Goal: Information Seeking & Learning: Learn about a topic

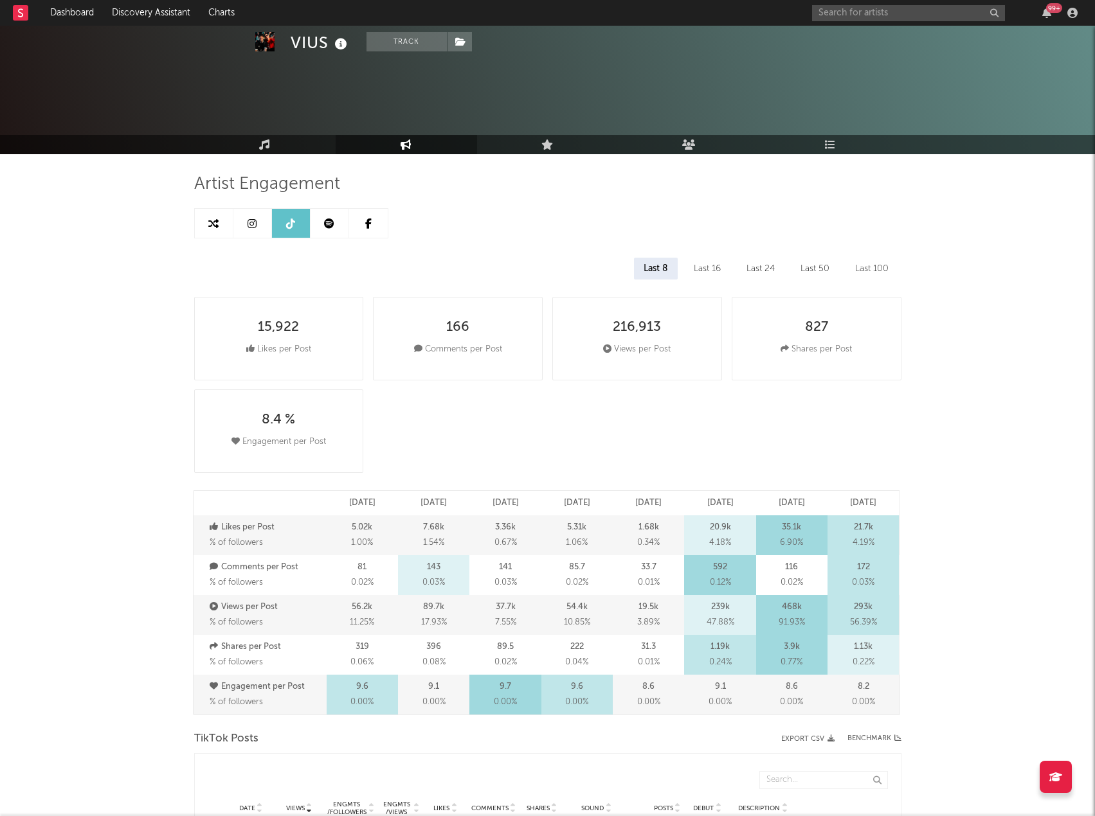
select select "6m"
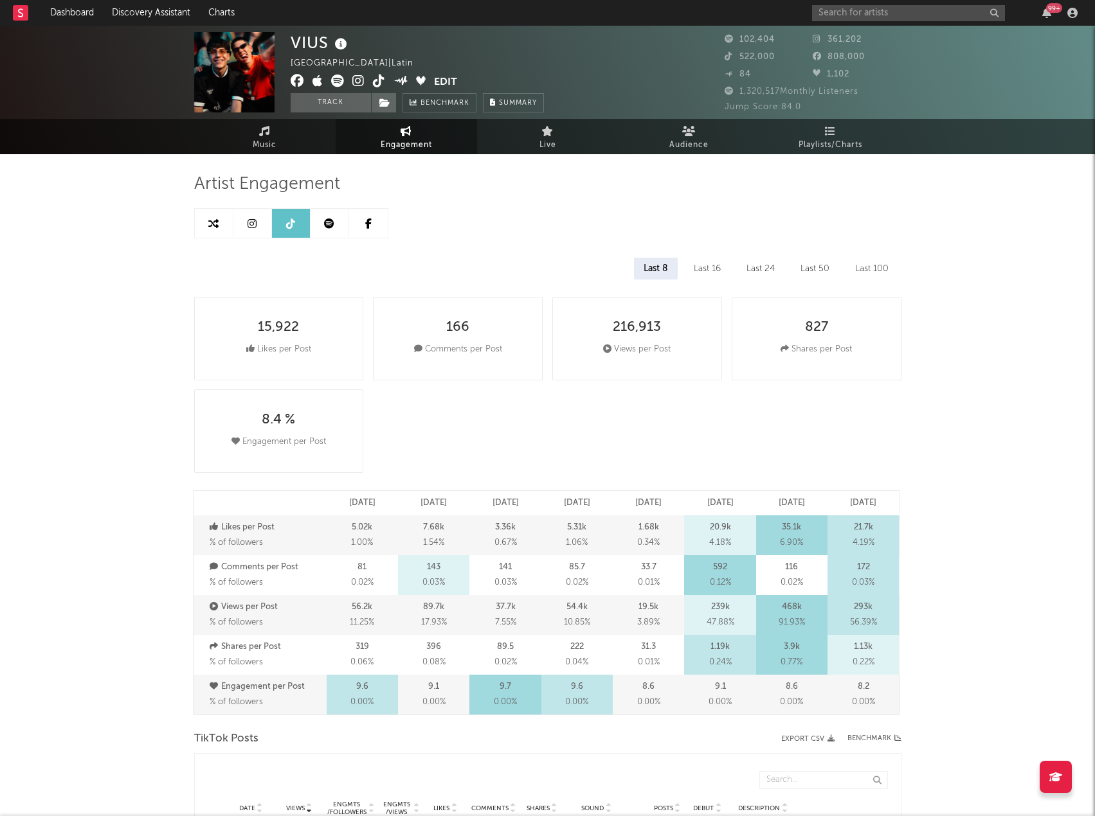
click at [428, 147] on span "Engagement" at bounding box center [406, 145] width 51 height 15
select select "1m"
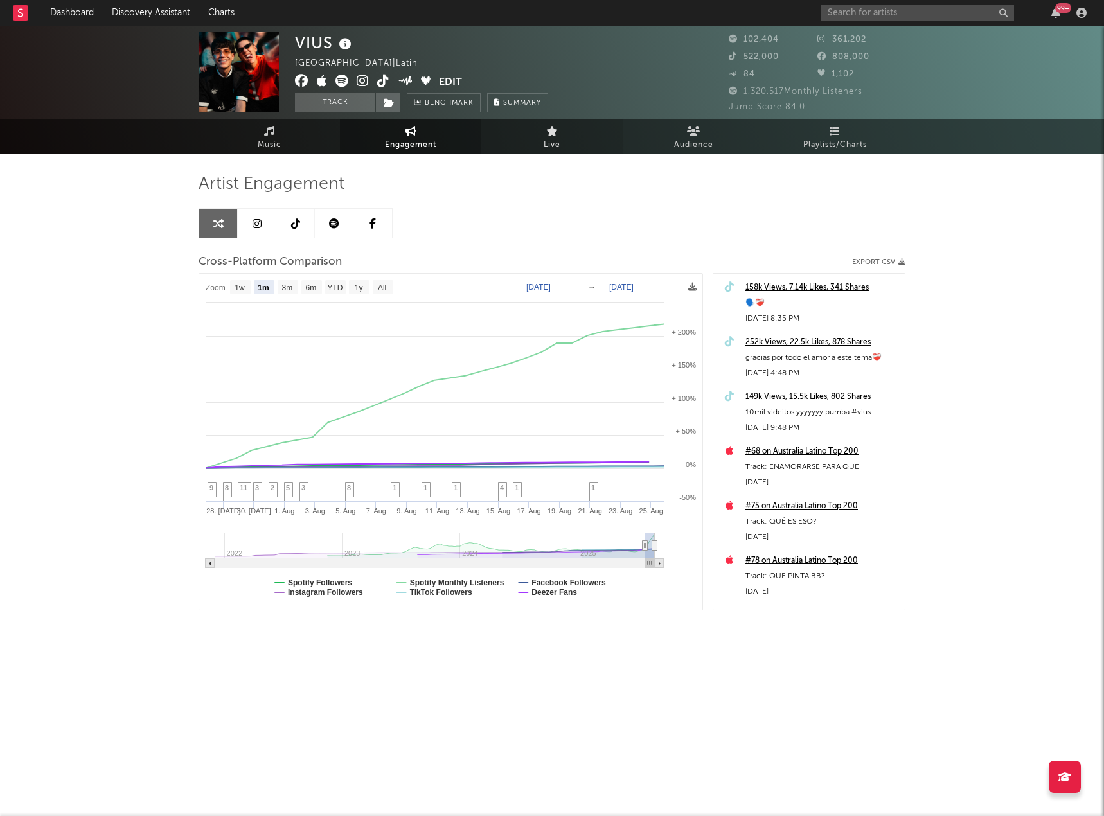
click at [557, 141] on span "Live" at bounding box center [552, 145] width 17 height 15
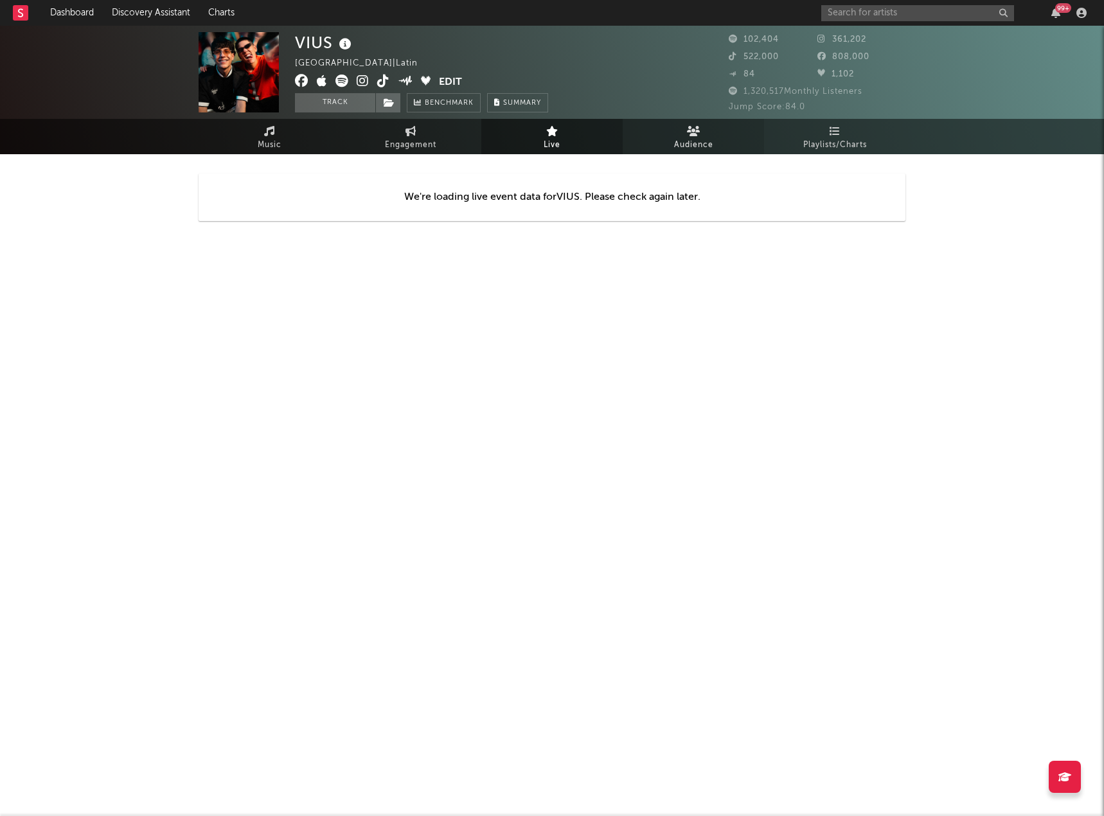
click at [694, 150] on span "Audience" at bounding box center [693, 145] width 39 height 15
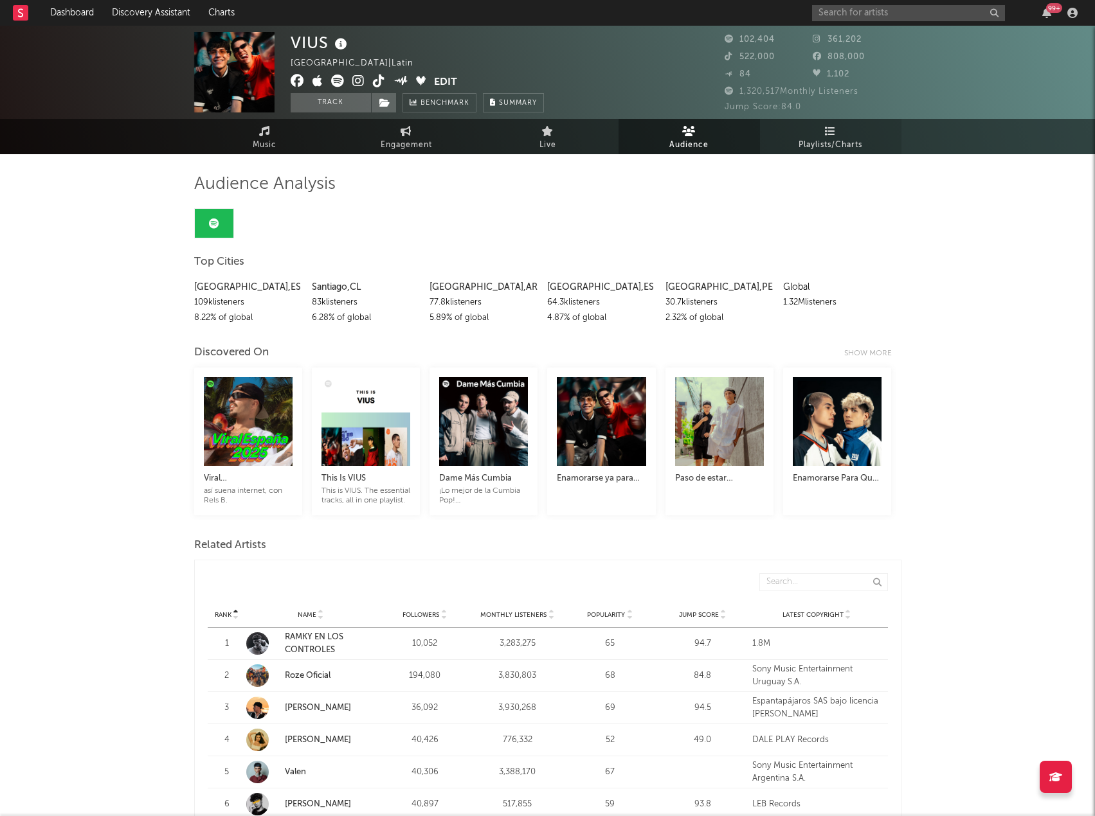
click at [812, 141] on span "Playlists/Charts" at bounding box center [830, 145] width 64 height 15
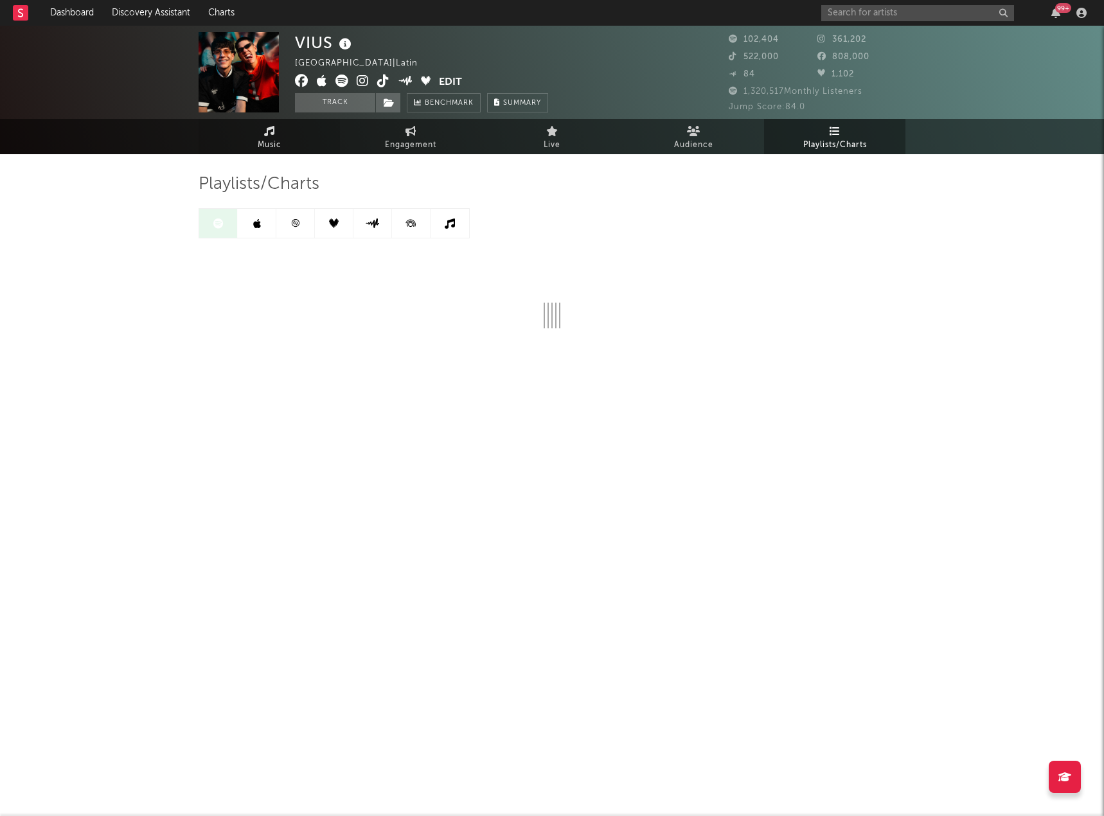
click at [279, 136] on link "Music" at bounding box center [269, 136] width 141 height 35
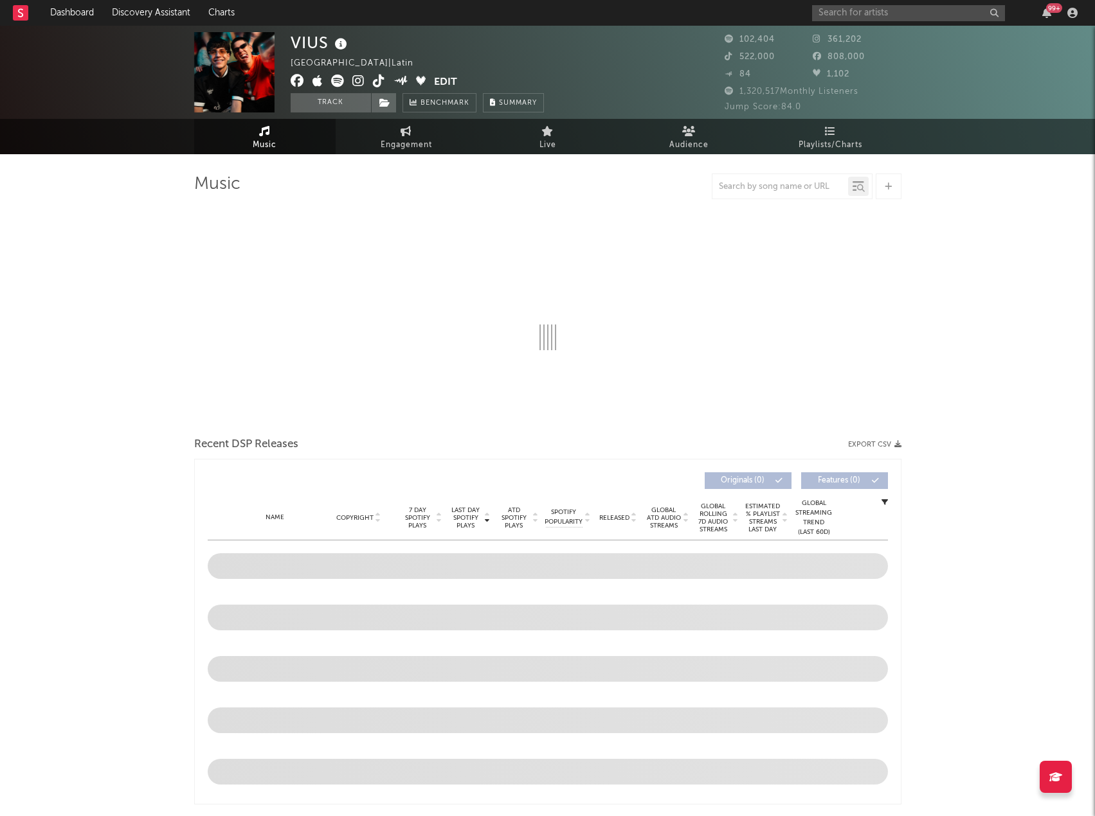
select select "6m"
